Goal: Task Accomplishment & Management: Manage account settings

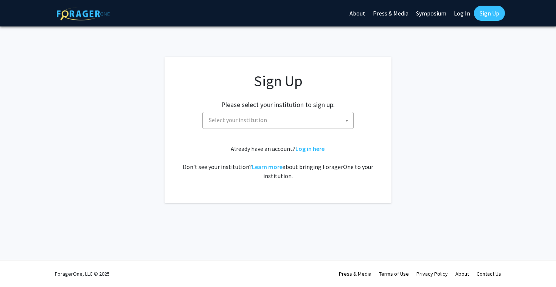
click at [241, 127] on span "Select your institution" at bounding box center [280, 120] width 148 height 16
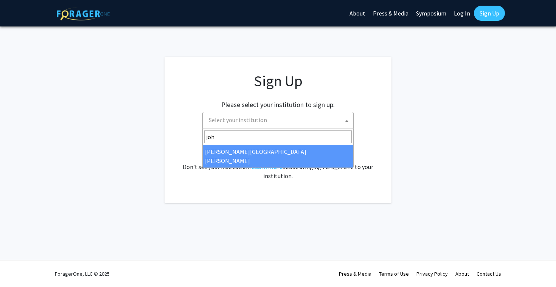
type input "joh"
select select "1"
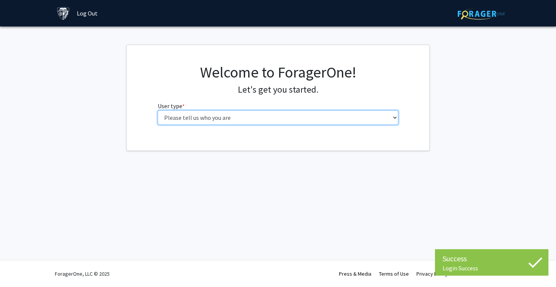
click at [289, 114] on select "Please tell us who you are Undergraduate Student Master's Student Doctoral Cand…" at bounding box center [278, 118] width 241 height 14
select select "2: masters"
click at [158, 111] on select "Please tell us who you are Undergraduate Student Master's Student Doctoral Cand…" at bounding box center [278, 118] width 241 height 14
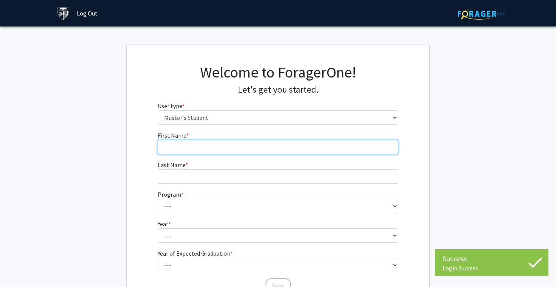
click at [265, 145] on input "First Name * required" at bounding box center [278, 147] width 241 height 14
type input "[DEMOGRAPHIC_DATA]"
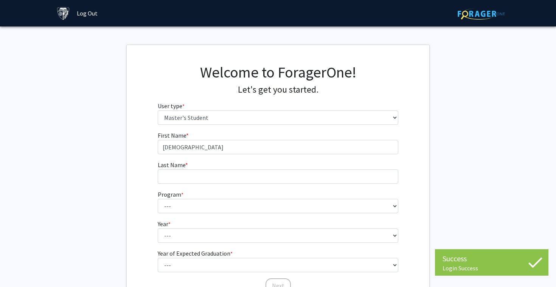
type input "Joshi"
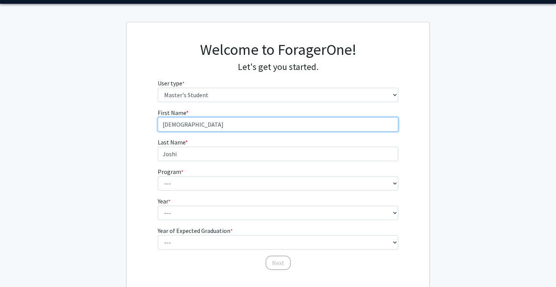
scroll to position [27, 0]
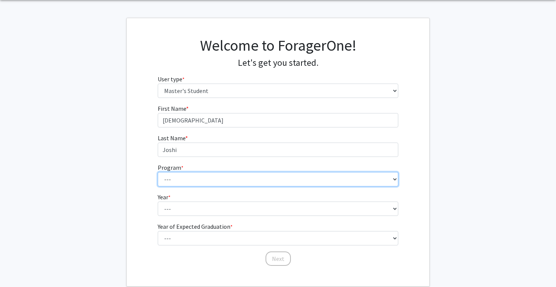
click at [221, 176] on select "--- Anatomy Education Applied and Computational Mathematics Applied Biomedical …" at bounding box center [278, 179] width 241 height 14
select select "1: 1"
click at [158, 172] on select "--- Anatomy Education Applied and Computational Mathematics Applied Biomedical …" at bounding box center [278, 179] width 241 height 14
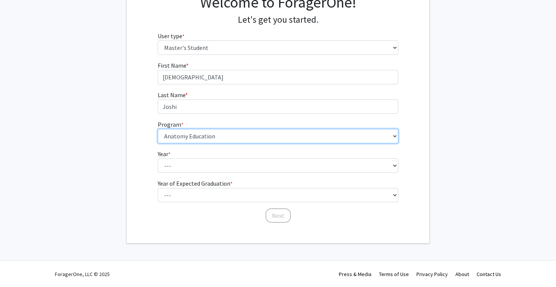
scroll to position [70, 0]
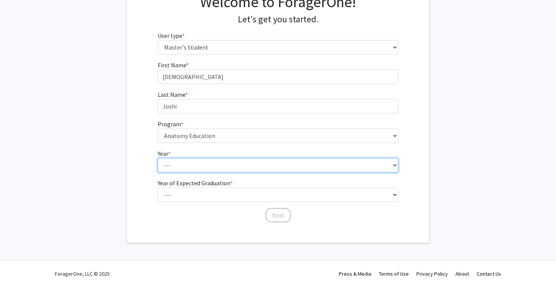
click at [204, 168] on select "--- First Year Second Year" at bounding box center [278, 165] width 241 height 14
select select "1: first_year"
click at [158, 158] on select "--- First Year Second Year" at bounding box center [278, 165] width 241 height 14
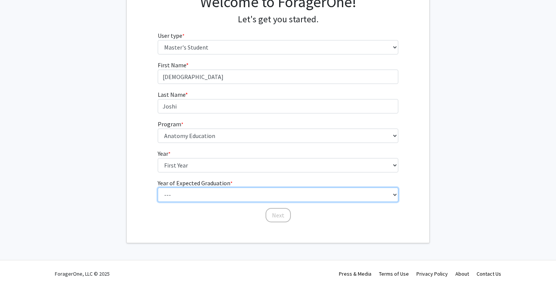
click at [210, 192] on select "--- 2025 2026 2027 2028 2029 2030 2031 2032 2033 2034" at bounding box center [278, 195] width 241 height 14
select select "2: 2026"
click at [158, 188] on select "--- 2025 2026 2027 2028 2029 2030 2031 2032 2033 2034" at bounding box center [278, 195] width 241 height 14
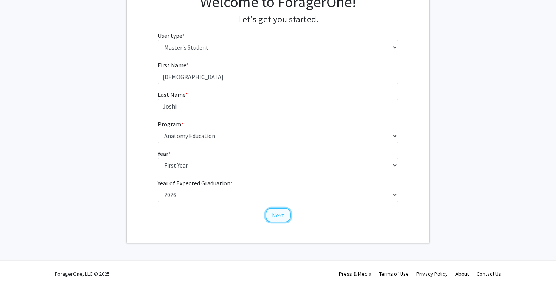
click at [288, 219] on button "Next" at bounding box center [278, 215] width 25 height 14
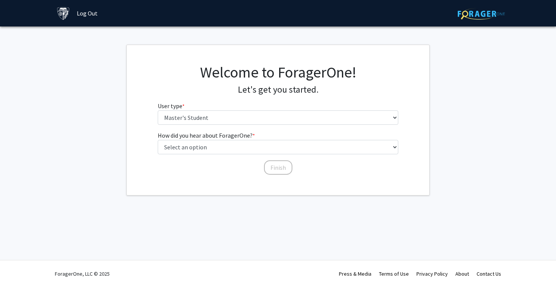
scroll to position [0, 0]
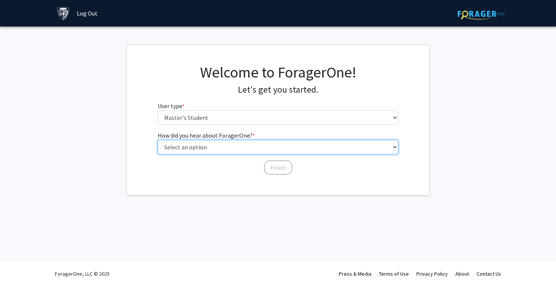
click at [252, 147] on select "Select an option Peer/student recommendation Faculty/staff recommendation Unive…" at bounding box center [278, 147] width 241 height 14
select select "3: university_website"
click at [158, 140] on select "Select an option Peer/student recommendation Faculty/staff recommendation Unive…" at bounding box center [278, 147] width 241 height 14
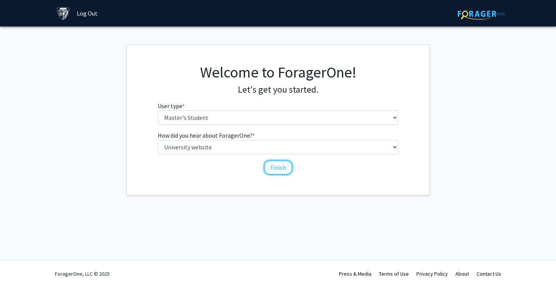
click at [274, 167] on button "Finish" at bounding box center [278, 167] width 28 height 14
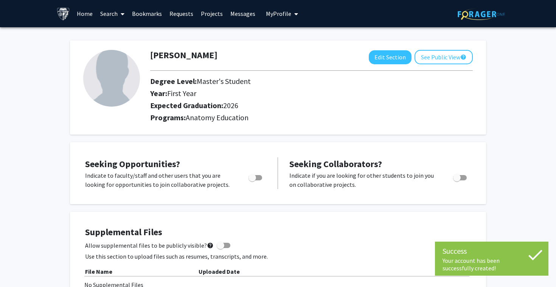
click at [258, 178] on span "Toggle" at bounding box center [256, 177] width 14 height 5
click at [252, 181] on input "Are you actively seeking opportunities?" at bounding box center [252, 181] width 0 height 0
checkbox input "true"
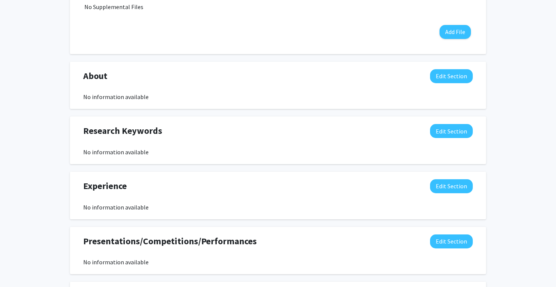
scroll to position [279, 0]
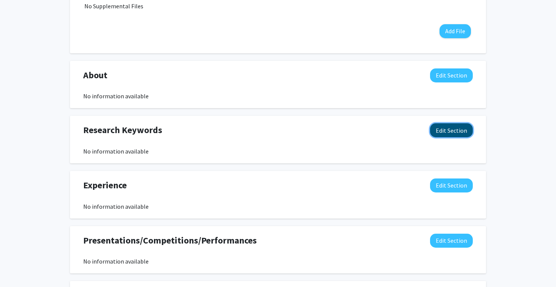
click at [445, 134] on button "Edit Section" at bounding box center [451, 130] width 43 height 14
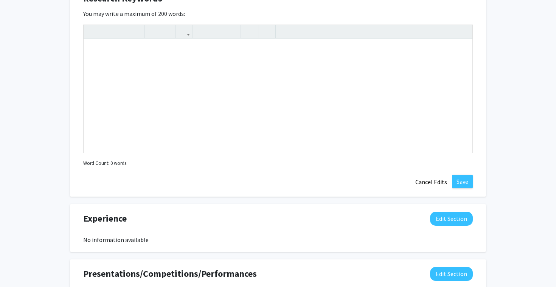
scroll to position [397, 0]
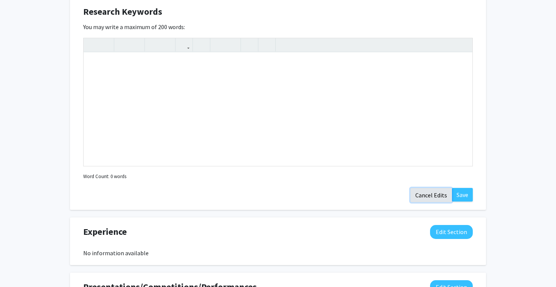
click at [439, 194] on button "Cancel Edits" at bounding box center [432, 195] width 42 height 14
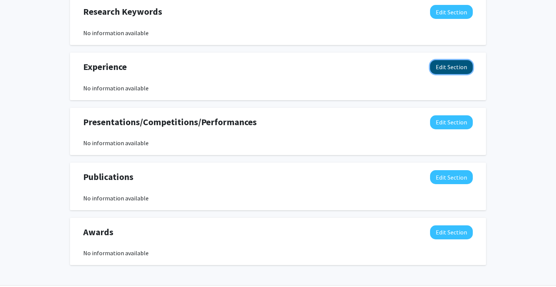
click at [445, 65] on button "Edit Section" at bounding box center [451, 67] width 43 height 14
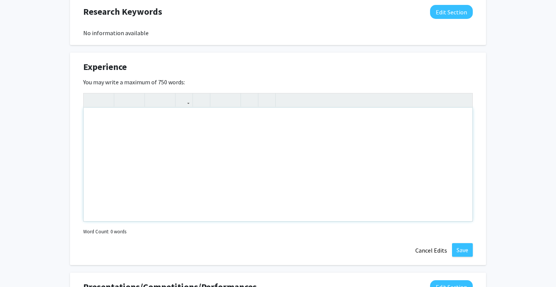
click at [212, 131] on div "Note to users with screen readers: Please deactivate our accessibility plugin f…" at bounding box center [278, 165] width 389 height 114
paste div "To enrich screen reader interactions, please activate Accessibility in Grammarl…"
type textarea "<p>Conducted independent research project exploring combination interventions f…"
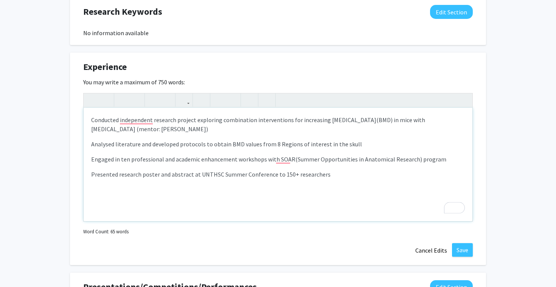
click at [90, 123] on div "Conducted independent research project exploring combination interventions for …" at bounding box center [278, 165] width 389 height 114
type textarea "<p>Summer research internship (Undergraduate)</p><p>Conducted independent resea…"
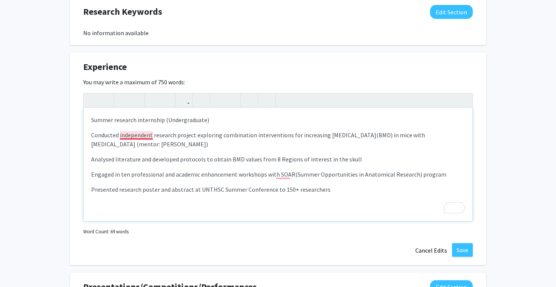
click at [125, 136] on p "Conducted independent research project exploring combination interventions for …" at bounding box center [278, 140] width 374 height 18
click at [290, 175] on p "Engaged in ten professional and academic enhancement workshops with SOAR(Summer…" at bounding box center [278, 174] width 374 height 9
click at [332, 188] on p "Presented research poster and abstract at UNTHSC Summer Conference to 150+ rese…" at bounding box center [278, 189] width 374 height 9
click at [463, 246] on button "Save" at bounding box center [462, 250] width 21 height 14
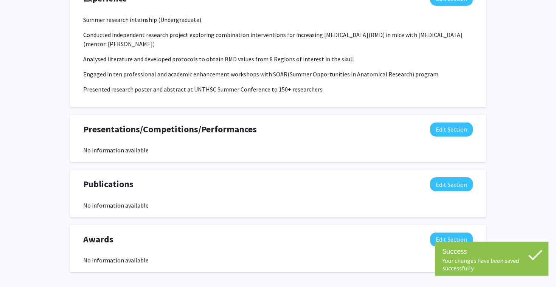
scroll to position [475, 0]
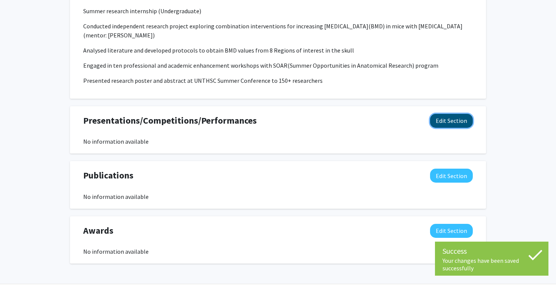
click at [444, 125] on button "Edit Section" at bounding box center [451, 121] width 43 height 14
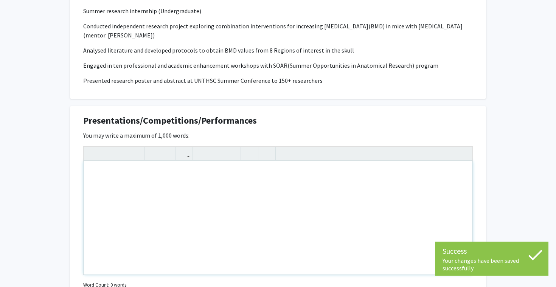
click at [148, 174] on div "To enrich screen reader interactions, please activate Accessibility in Grammarl…" at bounding box center [278, 218] width 389 height 114
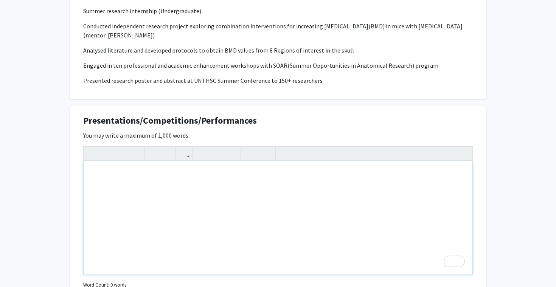
paste div "To enrich screen reader interactions, please activate Accessibility in Grammarl…"
type textarea "<p>eceived the first Place for the Undergraduate Student Poster Presentation Aw…"
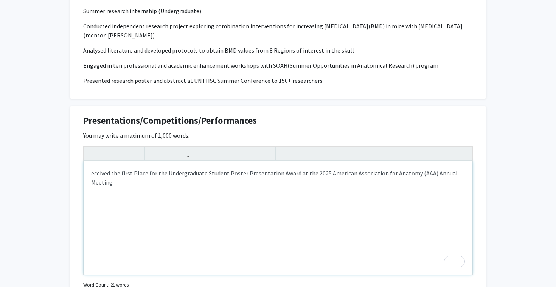
click at [91, 174] on div "eceived the first Place for the Undergraduate Student Poster Presentation Award…" at bounding box center [278, 218] width 389 height 114
drag, startPoint x: 125, startPoint y: 174, endPoint x: 297, endPoint y: 174, distance: 171.8
click at [296, 174] on p "Received the first Place for the Undergraduate Student Poster Presentation Awar…" at bounding box center [278, 178] width 374 height 18
click at [120, 147] on use "button" at bounding box center [120, 147] width 0 height 0
click at [230, 184] on p "Received the first Place for the Undergraduate Student Poster Presentation Awar…" at bounding box center [278, 178] width 374 height 18
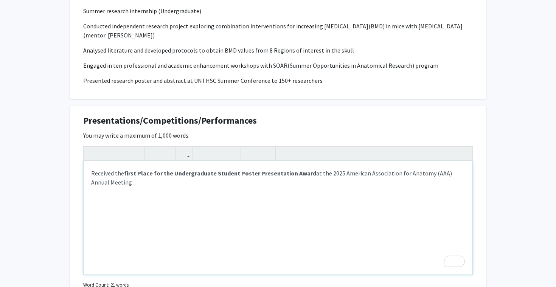
click at [126, 175] on strong "first Place for the Undergraduate Student Poster Presentation Award" at bounding box center [220, 174] width 192 height 8
drag, startPoint x: 124, startPoint y: 174, endPoint x: 129, endPoint y: 174, distance: 4.9
click at [129, 174] on p "Received the F irst Place for the Undergraduate Student Poster Presentation Awa…" at bounding box center [278, 178] width 374 height 18
type textarea "<p>Received the<strong> F</strong><strong>irst Place for the Undergraduate Stud…"
click at [124, 158] on icon "button" at bounding box center [123, 153] width 6 height 12
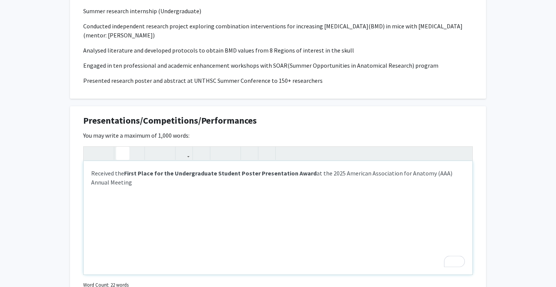
click at [145, 202] on div "Received the F i rst Place for the Undergraduate Student Poster Presentation Aw…" at bounding box center [278, 218] width 389 height 114
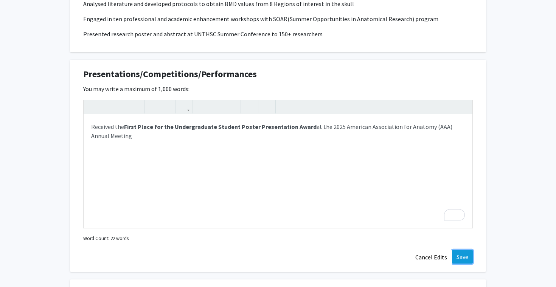
click at [463, 259] on button "Save" at bounding box center [462, 257] width 21 height 14
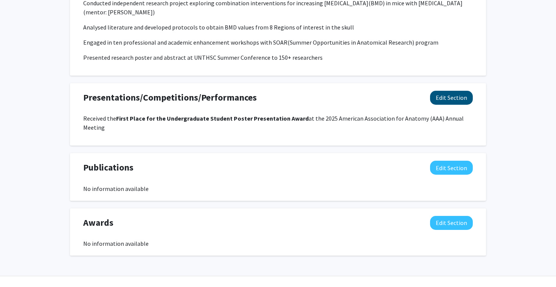
scroll to position [493, 0]
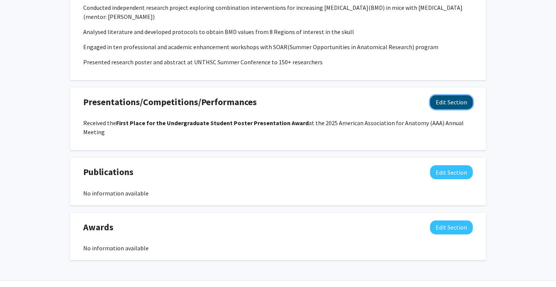
click at [439, 103] on button "Edit Section" at bounding box center [451, 102] width 43 height 14
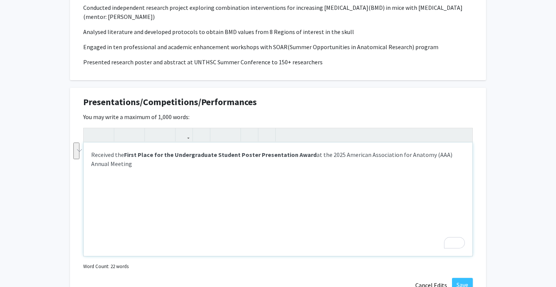
drag, startPoint x: 124, startPoint y: 162, endPoint x: 90, endPoint y: 155, distance: 34.1
click at [90, 155] on div "Received the F i rst Place for the Undergraduate Student Poster Presentation Aw…" at bounding box center [278, 200] width 389 height 114
copy p "Received the F i rst Place for the Undergraduate Student Poster Presentation Aw…"
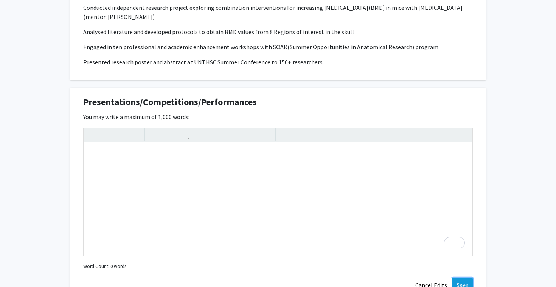
click at [459, 285] on button "Save" at bounding box center [462, 285] width 21 height 14
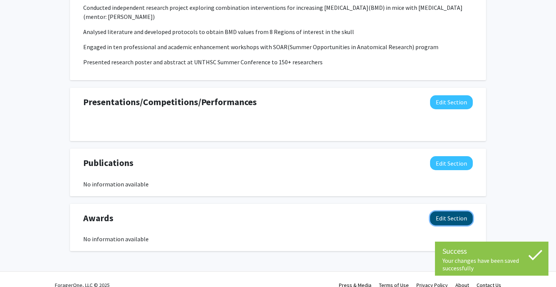
click at [462, 220] on button "Edit Section" at bounding box center [451, 219] width 43 height 14
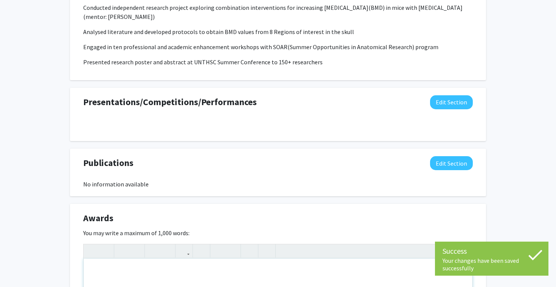
paste div "To enrich screen reader interactions, please activate Accessibility in Grammarl…"
type textarea "<p>Received the First Place for the Undergraduate Student Poster Presentation A…"
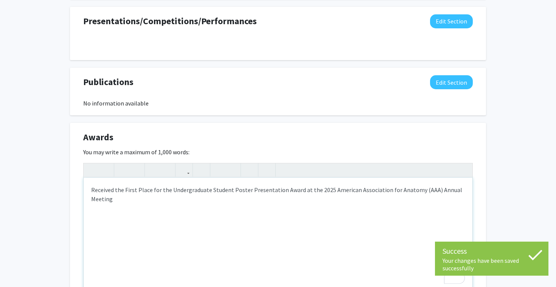
scroll to position [585, 0]
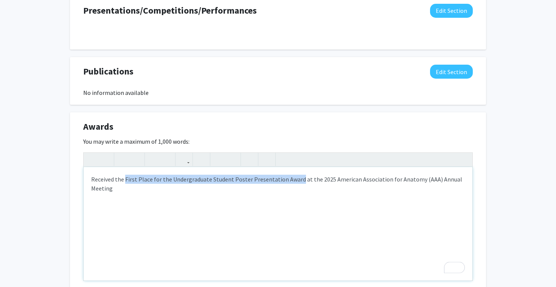
drag, startPoint x: 125, startPoint y: 180, endPoint x: 297, endPoint y: 184, distance: 172.6
click at [298, 184] on p "Received the First Place for the Undergraduate Student Poster Presentation Awar…" at bounding box center [278, 184] width 374 height 18
type textarea "<p>Received the <strong>First Place for the Undergraduate Student Poster Presen…"
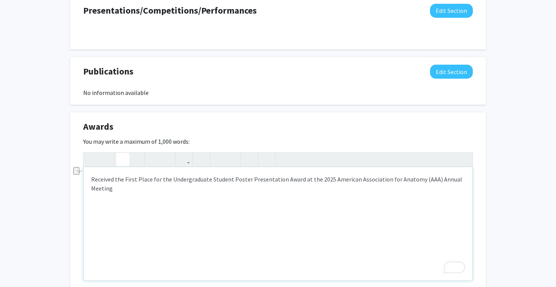
click at [117, 162] on button "button" at bounding box center [122, 159] width 13 height 13
click at [449, 132] on div "Awards Edit Section" at bounding box center [278, 128] width 401 height 17
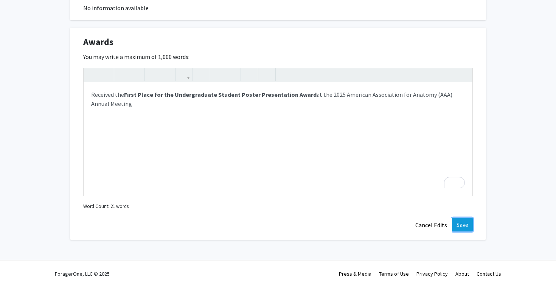
click at [467, 224] on button "Save" at bounding box center [462, 225] width 21 height 14
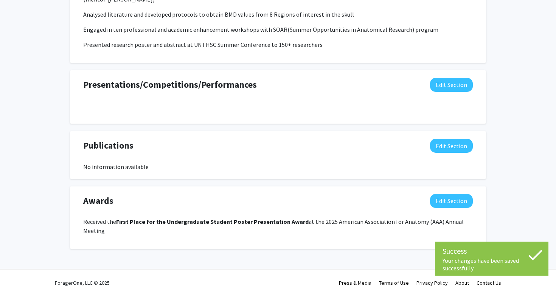
scroll to position [0, 0]
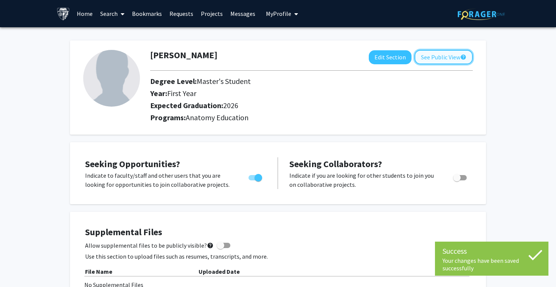
click at [453, 59] on button "See Public View help" at bounding box center [444, 57] width 58 height 14
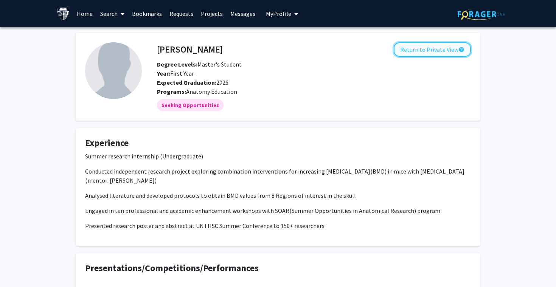
click at [435, 48] on button "Return to Private View help" at bounding box center [432, 49] width 77 height 14
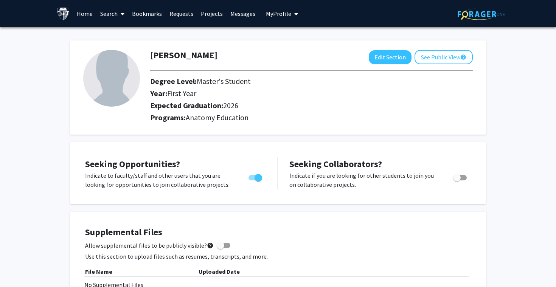
click at [214, 11] on link "Projects" at bounding box center [212, 13] width 30 height 26
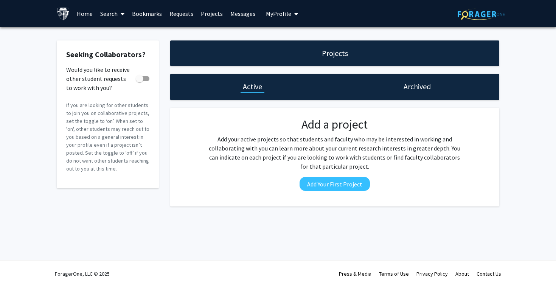
click at [326, 55] on h1 "Projects" at bounding box center [335, 53] width 26 height 11
click at [121, 16] on icon at bounding box center [123, 14] width 4 height 6
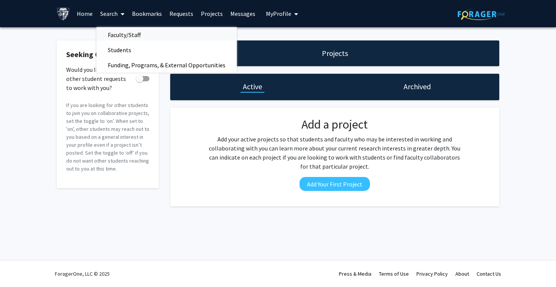
click at [129, 35] on span "Faculty/Staff" at bounding box center [125, 34] width 56 height 15
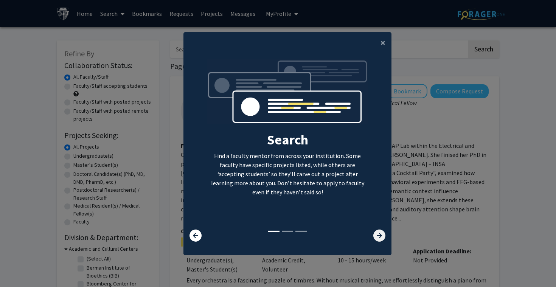
click at [374, 237] on icon at bounding box center [380, 236] width 12 height 12
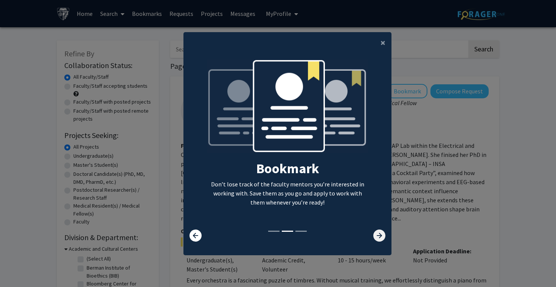
click at [374, 237] on icon at bounding box center [380, 236] width 12 height 12
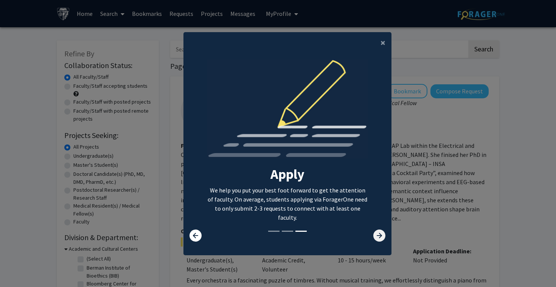
click at [374, 237] on icon at bounding box center [380, 236] width 12 height 12
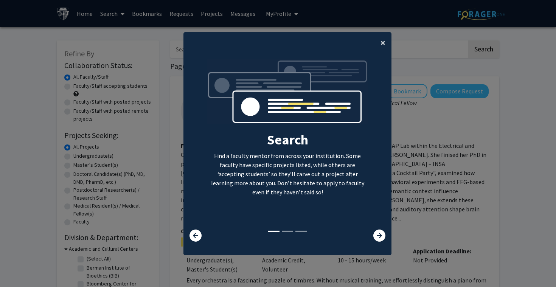
click at [385, 44] on span "×" at bounding box center [383, 43] width 5 height 12
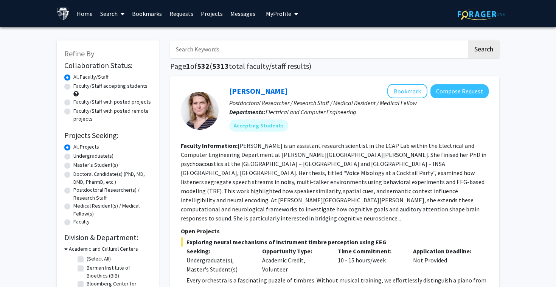
click at [96, 163] on label "Master's Student(s)" at bounding box center [95, 165] width 45 height 8
click at [78, 163] on input "Master's Student(s)" at bounding box center [75, 163] width 5 height 5
radio input "true"
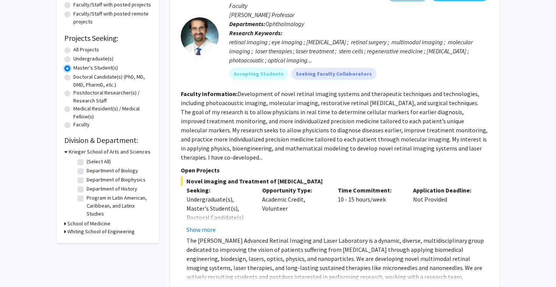
scroll to position [100, 0]
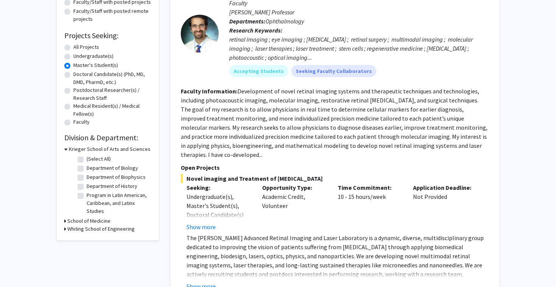
click at [64, 223] on div "Refine By Collaboration Status: Collaboration Status All Faculty/Staff Collabor…" at bounding box center [108, 91] width 102 height 300
click at [66, 219] on icon at bounding box center [65, 221] width 2 height 8
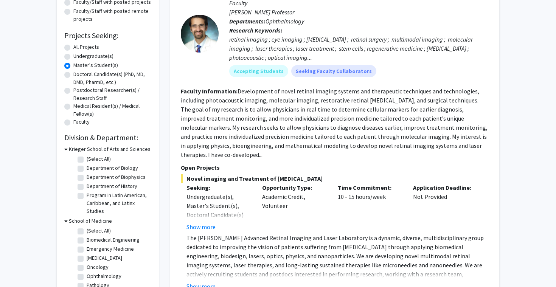
click at [87, 231] on label "(Select All)" at bounding box center [99, 231] width 24 height 8
click at [87, 231] on input "(Select All)" at bounding box center [89, 229] width 5 height 5
checkbox input "true"
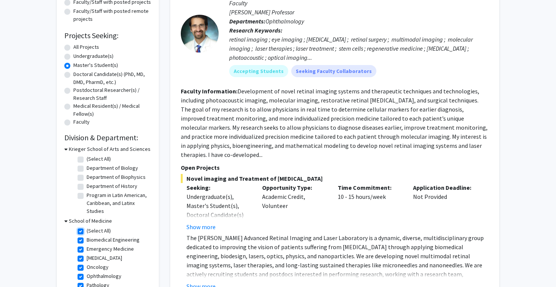
checkbox input "true"
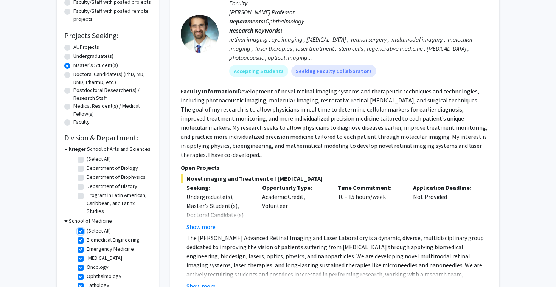
checkbox input "true"
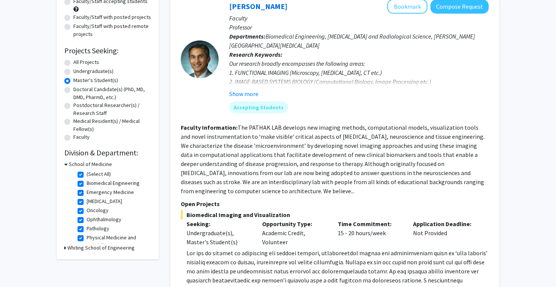
scroll to position [48, 0]
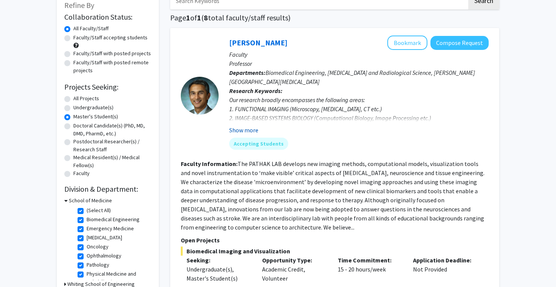
click at [237, 129] on button "Show more" at bounding box center [243, 130] width 29 height 9
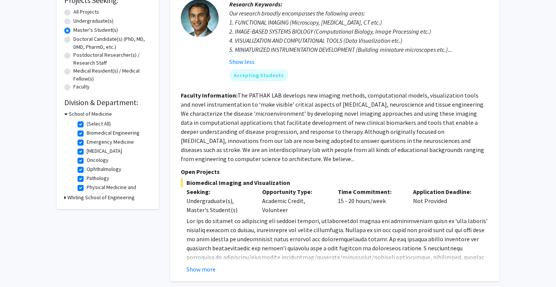
scroll to position [136, 0]
click at [203, 267] on button "Show more" at bounding box center [201, 268] width 29 height 9
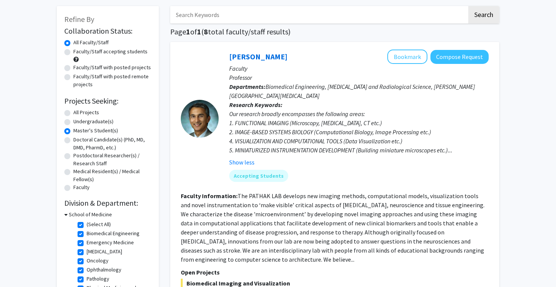
scroll to position [25, 0]
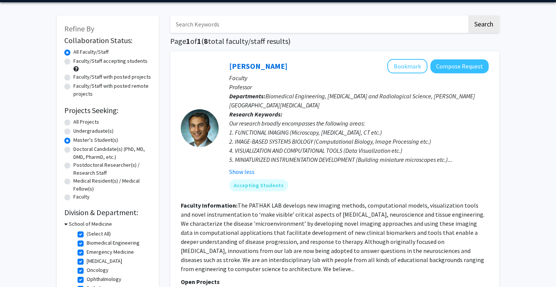
click at [414, 56] on div "[PERSON_NAME] Bookmark Compose Request Faculty Professor Departments: Biomedica…" at bounding box center [334, 244] width 329 height 386
click at [414, 63] on button "Bookmark" at bounding box center [408, 66] width 40 height 14
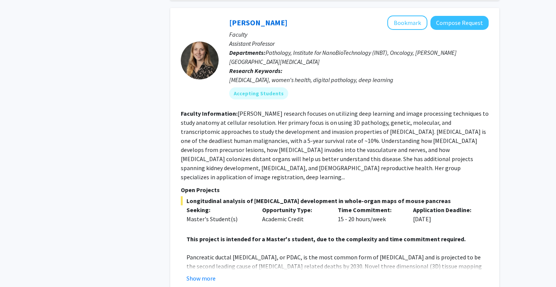
scroll to position [898, 0]
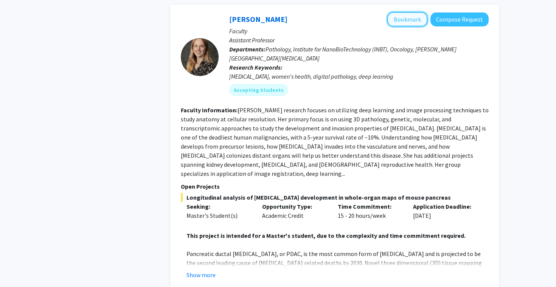
click at [416, 12] on button "Bookmark" at bounding box center [408, 19] width 40 height 14
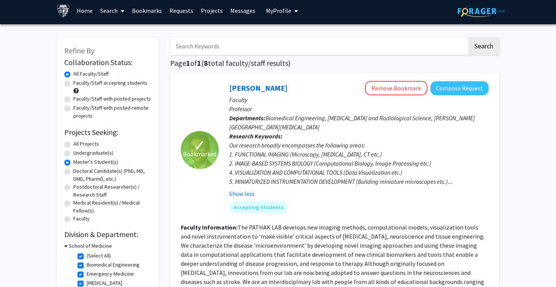
scroll to position [0, 0]
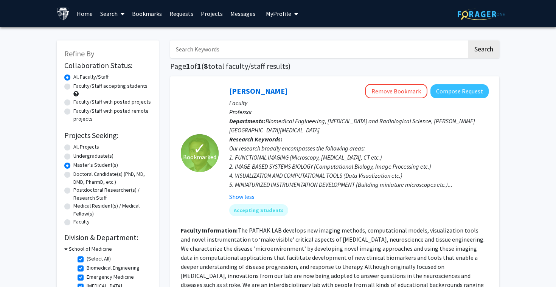
click at [278, 11] on span "My Profile" at bounding box center [278, 14] width 25 height 8
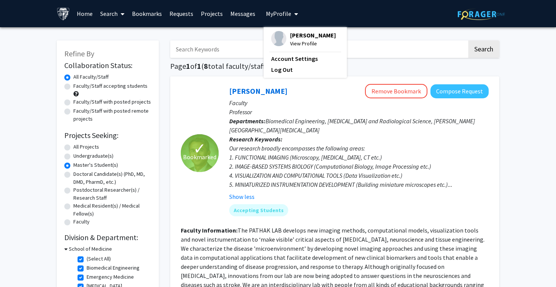
click at [246, 11] on link "Messages" at bounding box center [243, 13] width 33 height 26
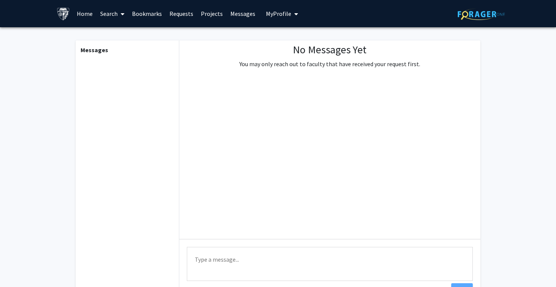
click at [202, 14] on link "Projects" at bounding box center [212, 13] width 30 height 26
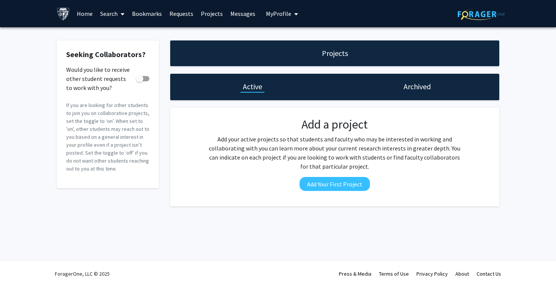
click at [114, 12] on link "Search" at bounding box center [113, 13] width 32 height 26
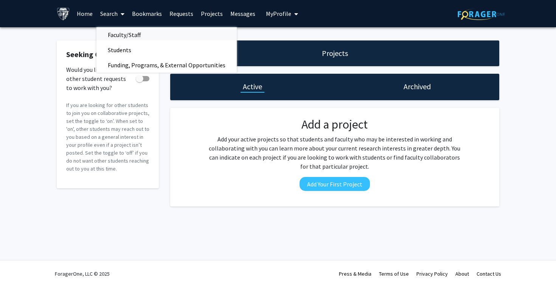
click at [122, 31] on span "Faculty/Staff" at bounding box center [125, 34] width 56 height 15
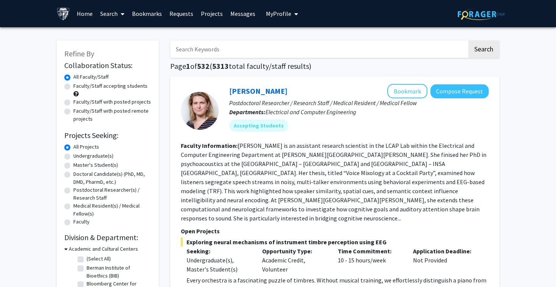
click at [89, 15] on link "Home" at bounding box center [84, 13] width 23 height 26
